Goal: Task Accomplishment & Management: Manage account settings

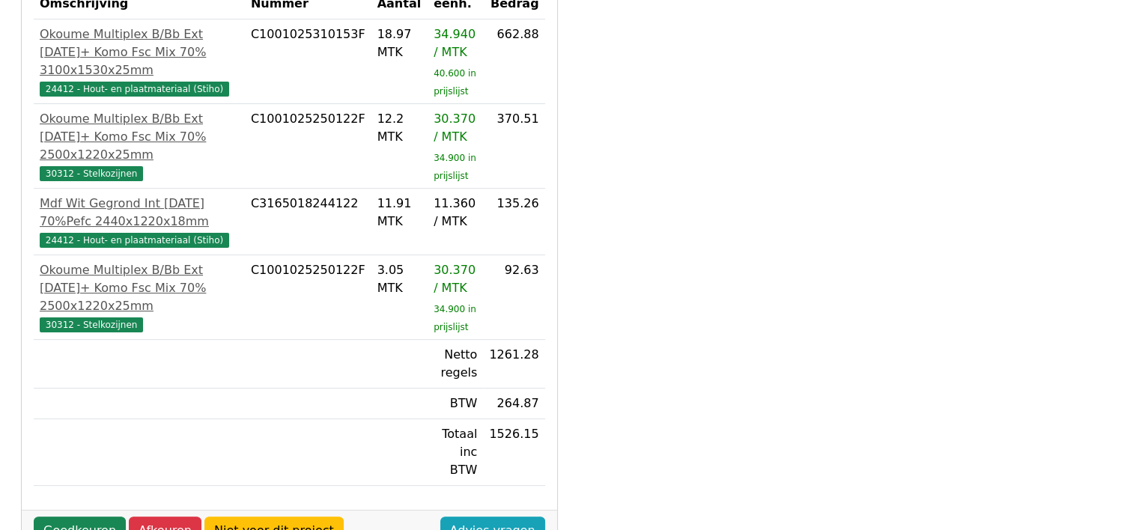
scroll to position [374, 0]
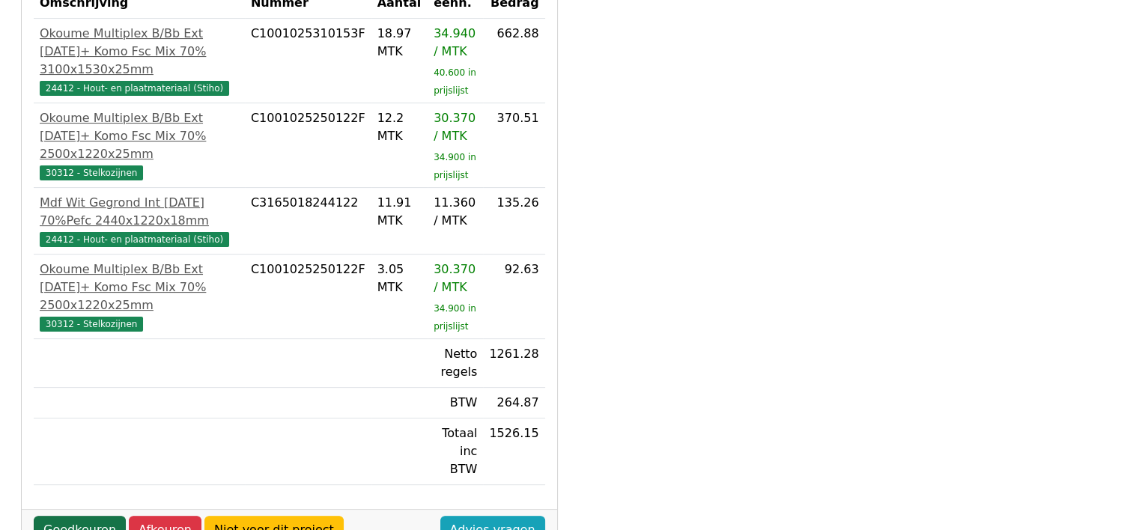
click at [73, 516] on link "Goedkeuren" at bounding box center [80, 530] width 92 height 28
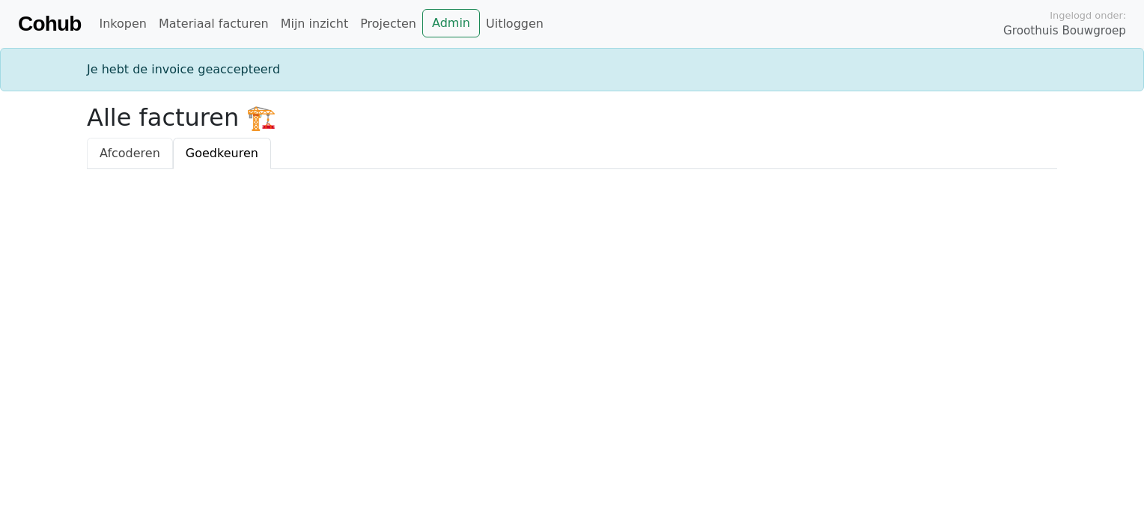
click at [122, 153] on span "Afcoderen" at bounding box center [130, 153] width 61 height 14
